Goal: Information Seeking & Learning: Learn about a topic

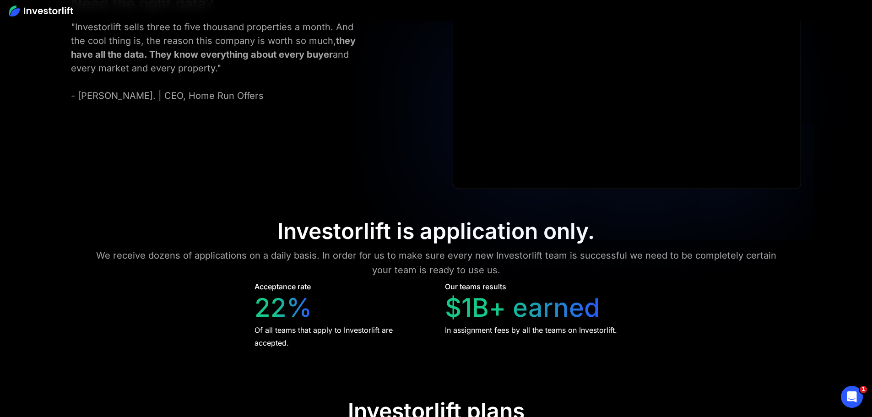
scroll to position [4163, 0]
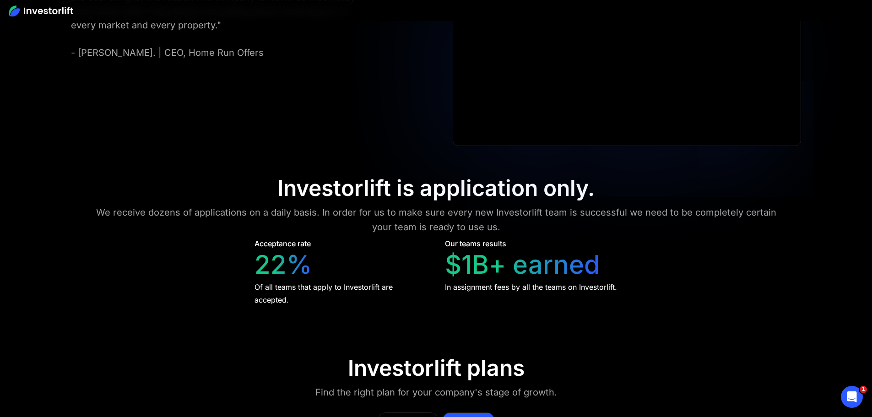
scroll to position [4346, 0]
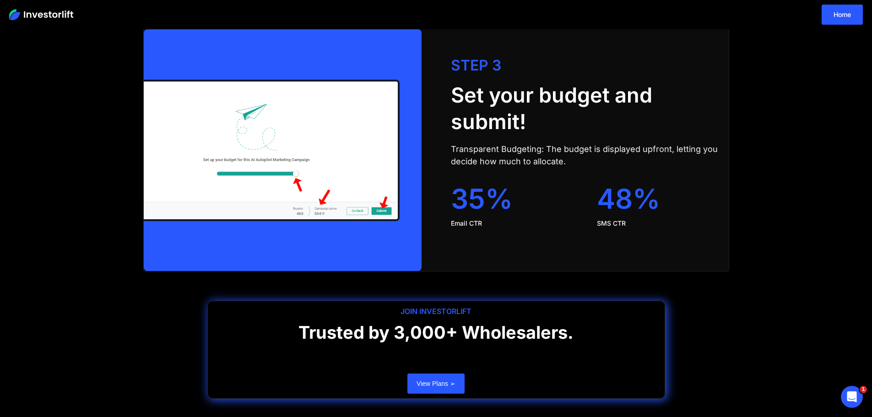
scroll to position [1862, 0]
